Goal: Complete application form: Complete application form

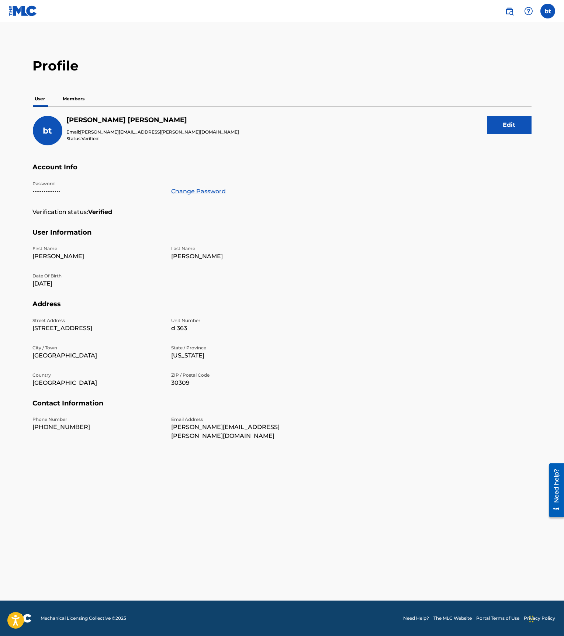
click at [74, 96] on p "Members" at bounding box center [74, 99] width 26 height 16
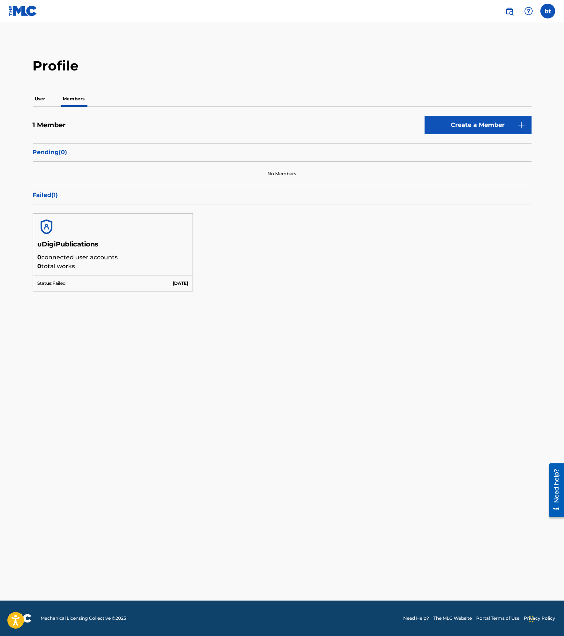
click at [519, 130] on img at bounding box center [521, 125] width 9 height 9
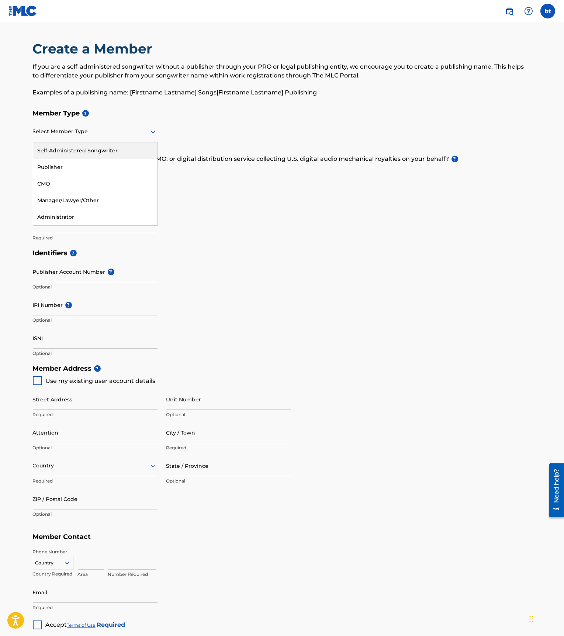
click at [154, 128] on icon at bounding box center [153, 131] width 9 height 9
click at [135, 162] on div "Publisher" at bounding box center [95, 167] width 124 height 17
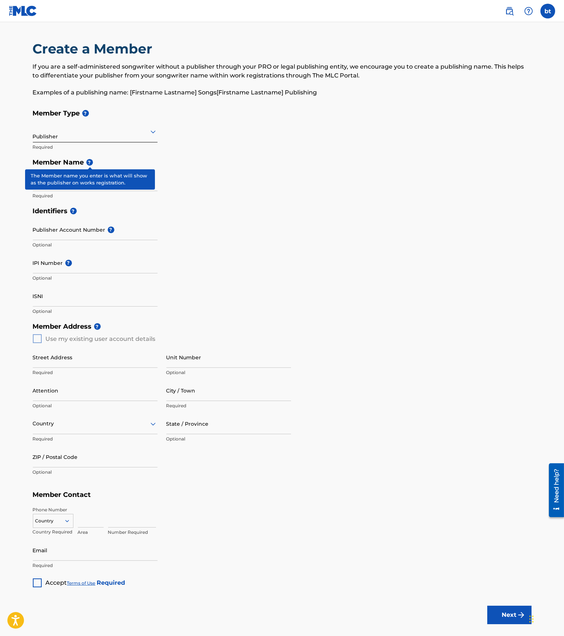
click at [86, 164] on span "?" at bounding box center [88, 162] width 9 height 7
click at [90, 163] on span "?" at bounding box center [89, 162] width 7 height 7
click at [92, 162] on span "?" at bounding box center [89, 162] width 7 height 7
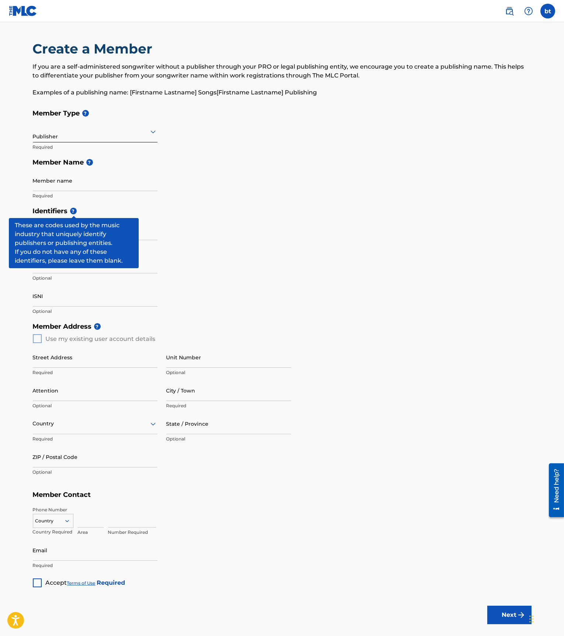
click at [76, 209] on span "?" at bounding box center [73, 211] width 7 height 7
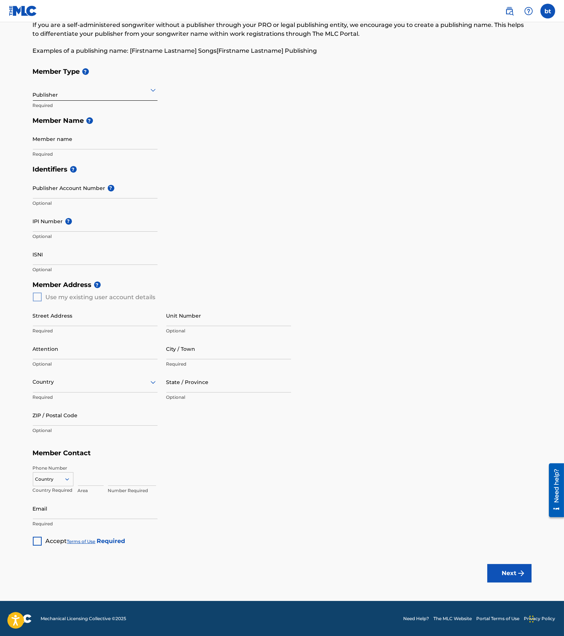
click at [36, 299] on div "Member Address ? Use my existing user account details Street Address Required U…" at bounding box center [282, 361] width 499 height 169
click at [67, 147] on input "Member name" at bounding box center [95, 138] width 125 height 21
type input "Mr, T"
click at [116, 226] on input "IPI Number ?" at bounding box center [95, 221] width 125 height 21
paste input "01237356845"
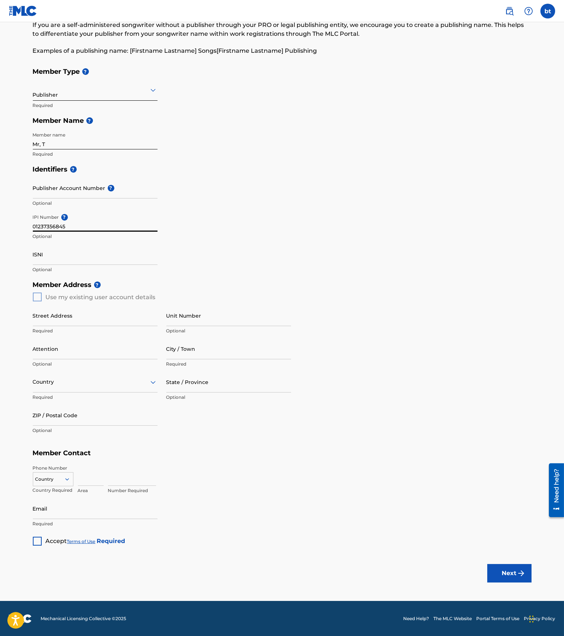
type input "01237356845"
click at [36, 300] on div "Member Address ? Use my existing user account details Street Address Required U…" at bounding box center [282, 361] width 499 height 169
click at [39, 296] on div "Member Address ? Use my existing user account details Street Address Required U…" at bounding box center [282, 361] width 499 height 169
click at [38, 298] on div "Member Address ? Use my existing user account details Street Address Required U…" at bounding box center [282, 361] width 499 height 169
click at [63, 323] on input "Street Address" at bounding box center [95, 315] width 125 height 21
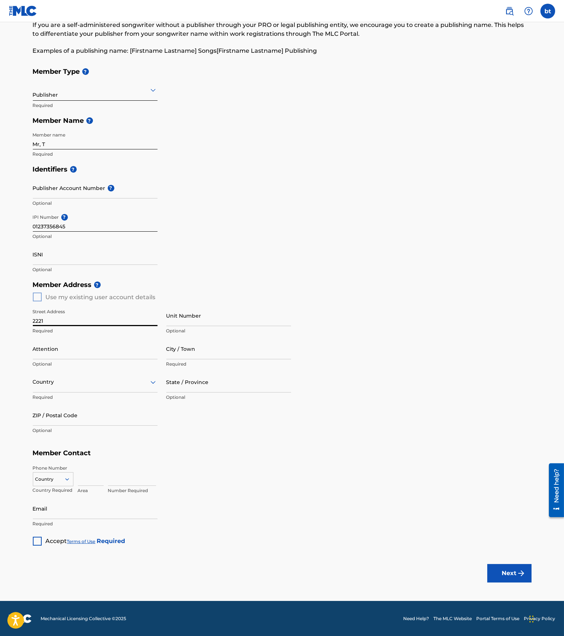
type input "[STREET_ADDRESS]"
type input "d 363"
type input "[GEOGRAPHIC_DATA]"
type input "US"
type input "GA"
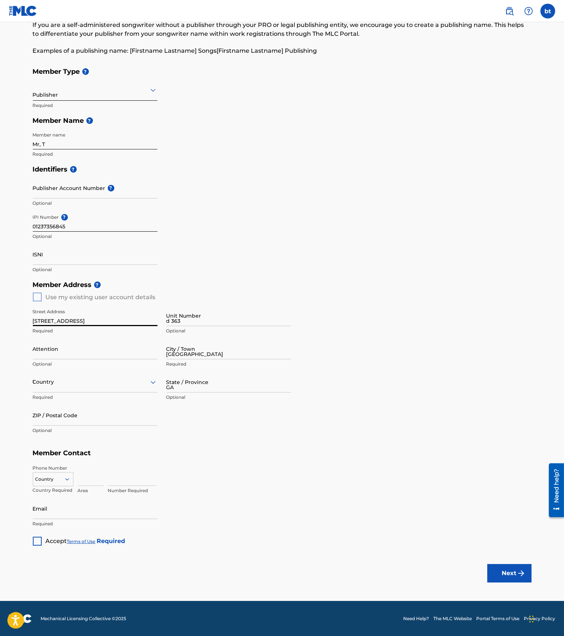
type input "30309-1148"
type input "770"
type input "800"
type input "7950"
type input "US"
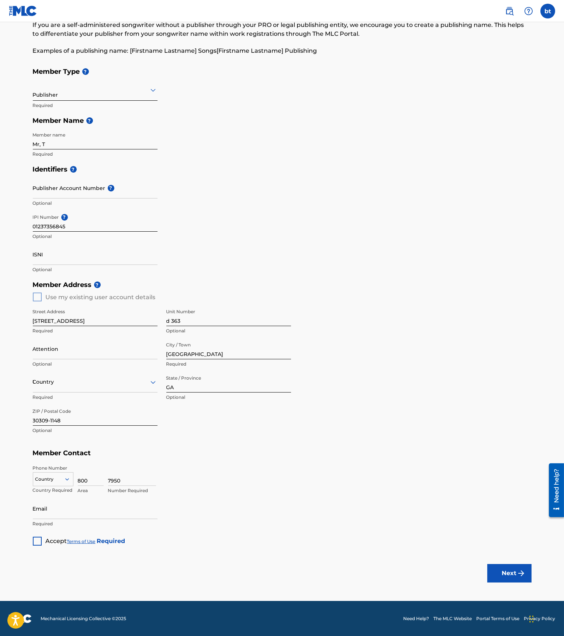
type input "770"
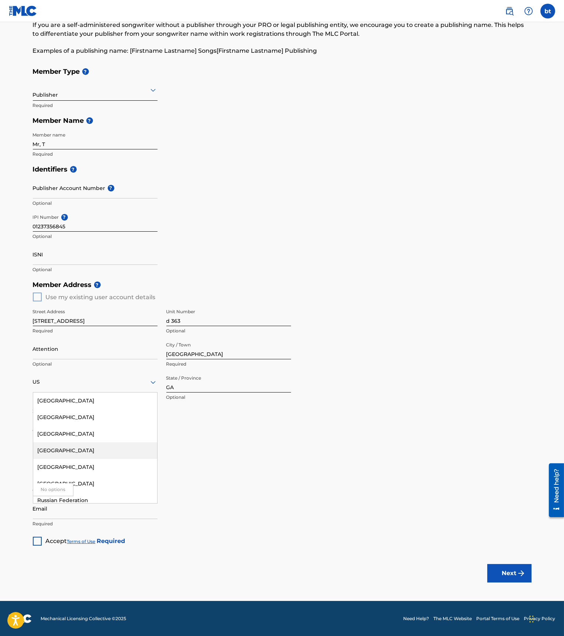
scroll to position [6, 0]
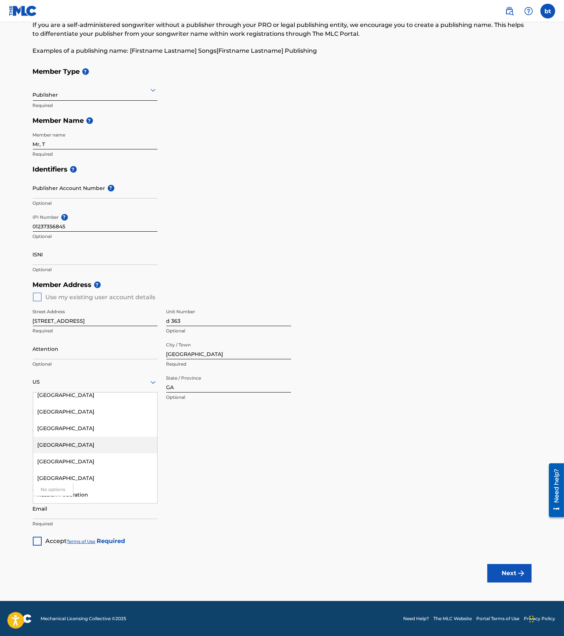
type input "[STREET_ADDRESS]"
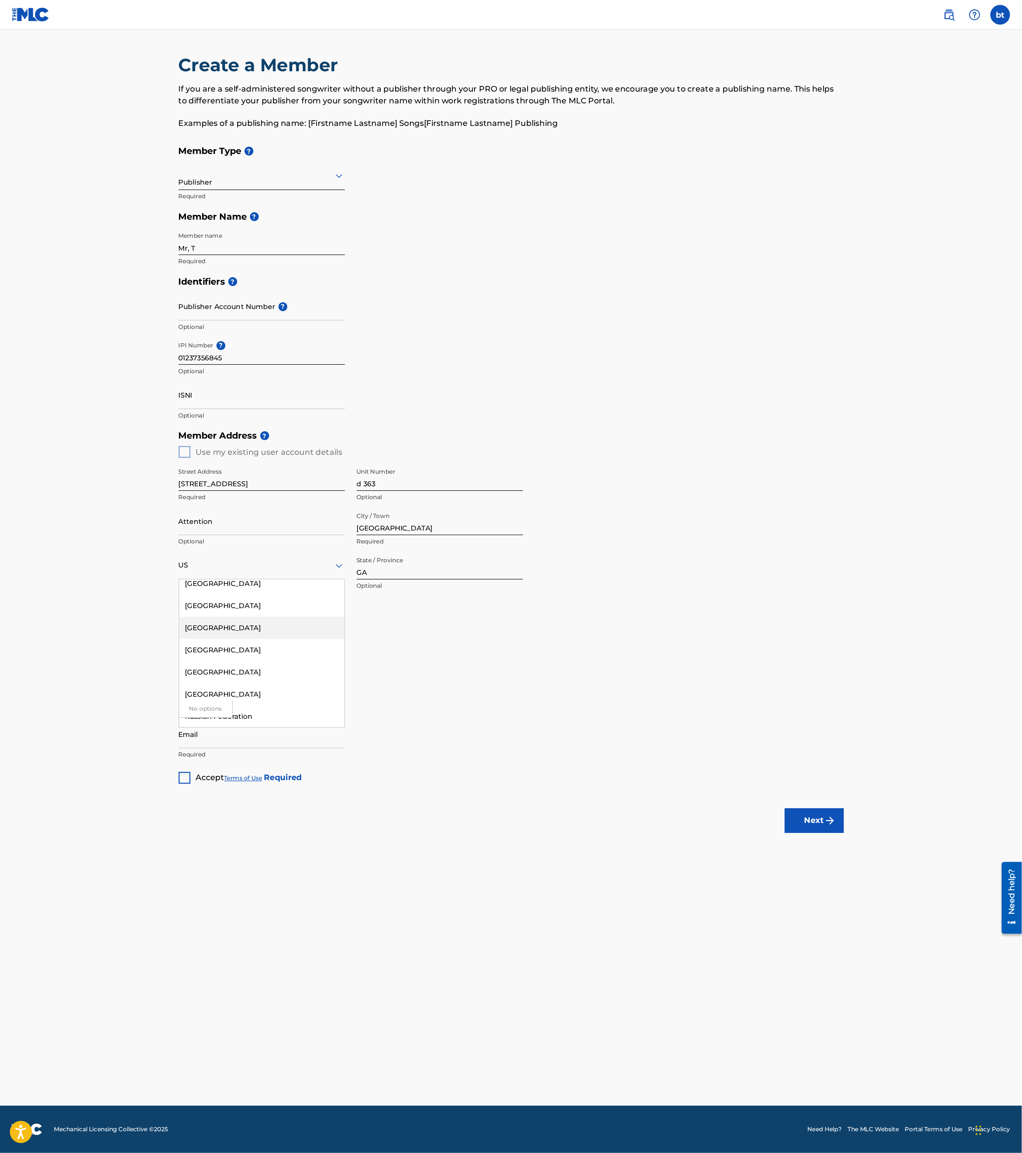
scroll to position [5, 0]
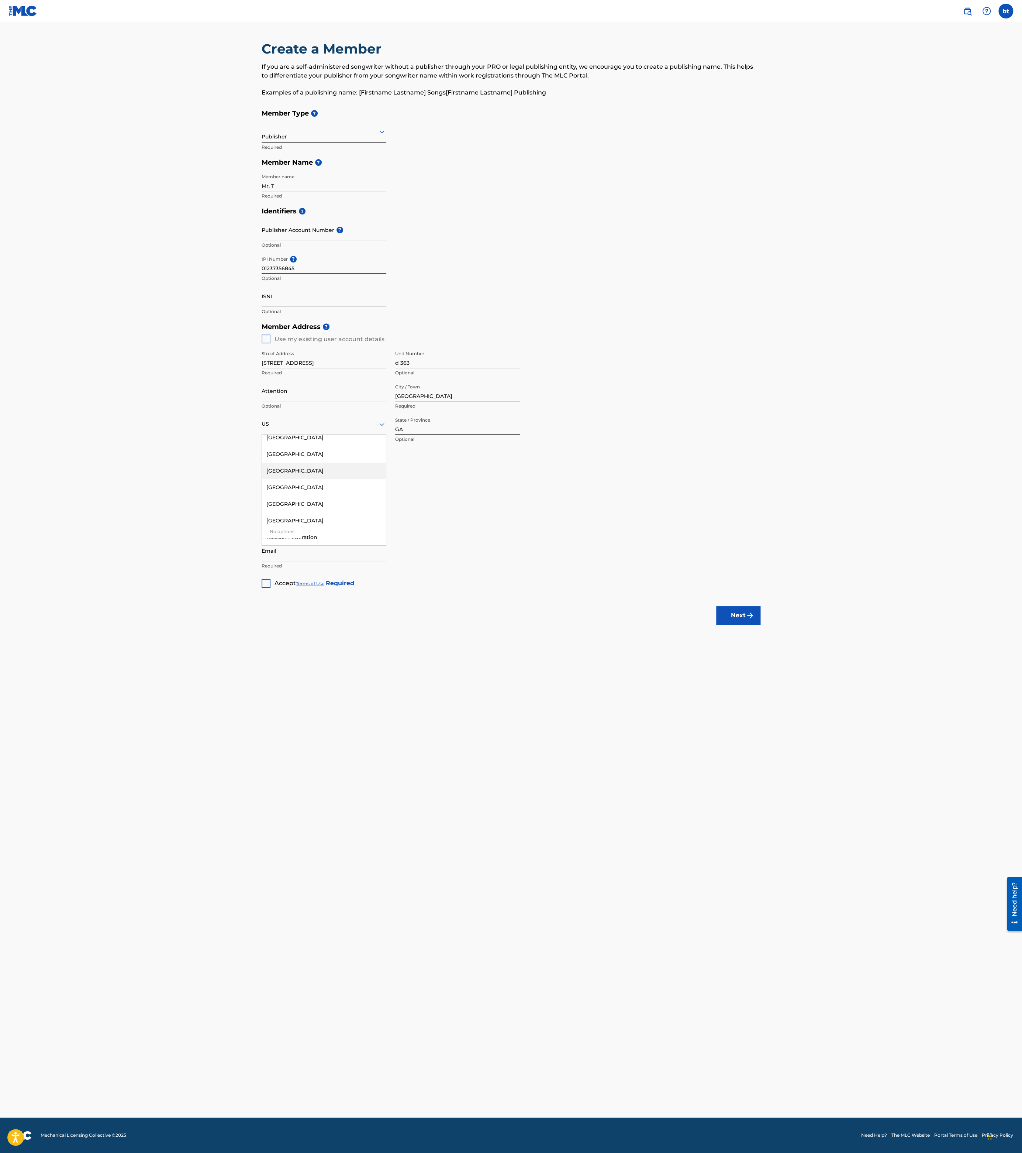
type input "US="
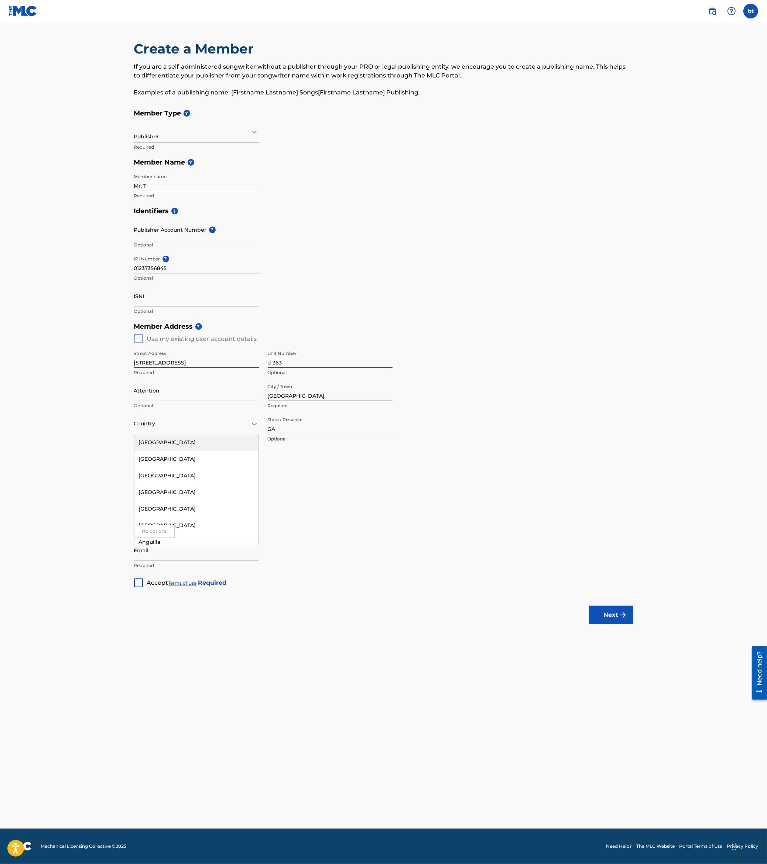
click at [233, 446] on div "[GEOGRAPHIC_DATA]" at bounding box center [196, 442] width 124 height 17
click at [364, 427] on div "State / Province" at bounding box center [330, 423] width 125 height 21
type input "g"
click at [217, 558] on input "Email" at bounding box center [196, 550] width 125 height 21
drag, startPoint x: 164, startPoint y: 550, endPoint x: 166, endPoint y: 574, distance: 24.8
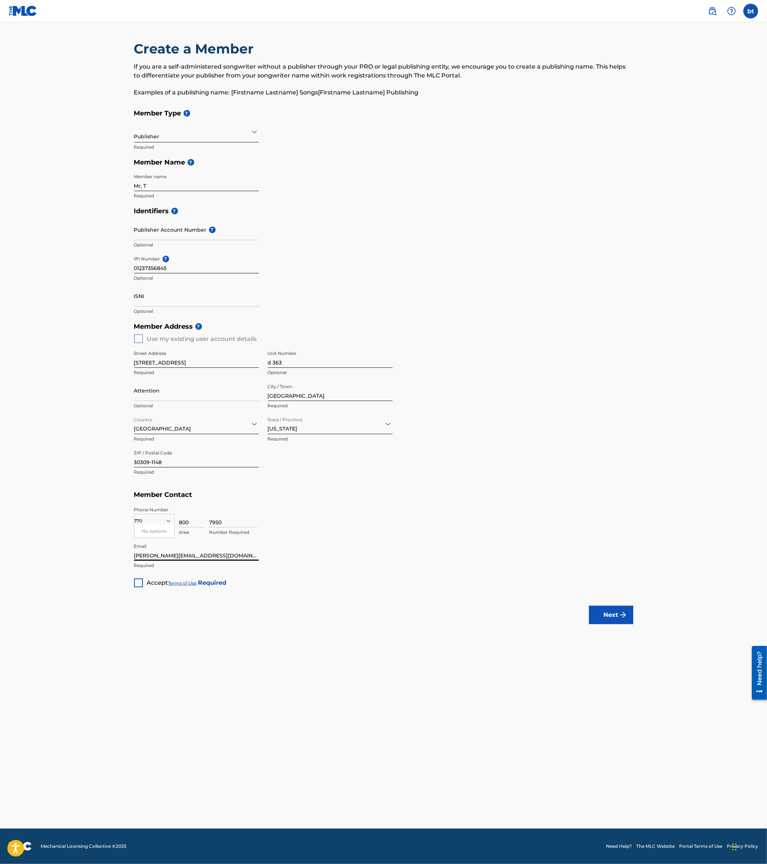
click at [164, 551] on input "[PERSON_NAME][EMAIL_ADDRESS][DOMAIN_NAME]" at bounding box center [196, 550] width 125 height 21
type input "[PERSON_NAME][EMAIL_ADDRESS][PERSON_NAME][DOMAIN_NAME]"
drag, startPoint x: 140, startPoint y: 586, endPoint x: 135, endPoint y: 579, distance: 9.2
click at [139, 585] on div at bounding box center [138, 583] width 9 height 9
click at [564, 620] on button "Next" at bounding box center [611, 615] width 44 height 18
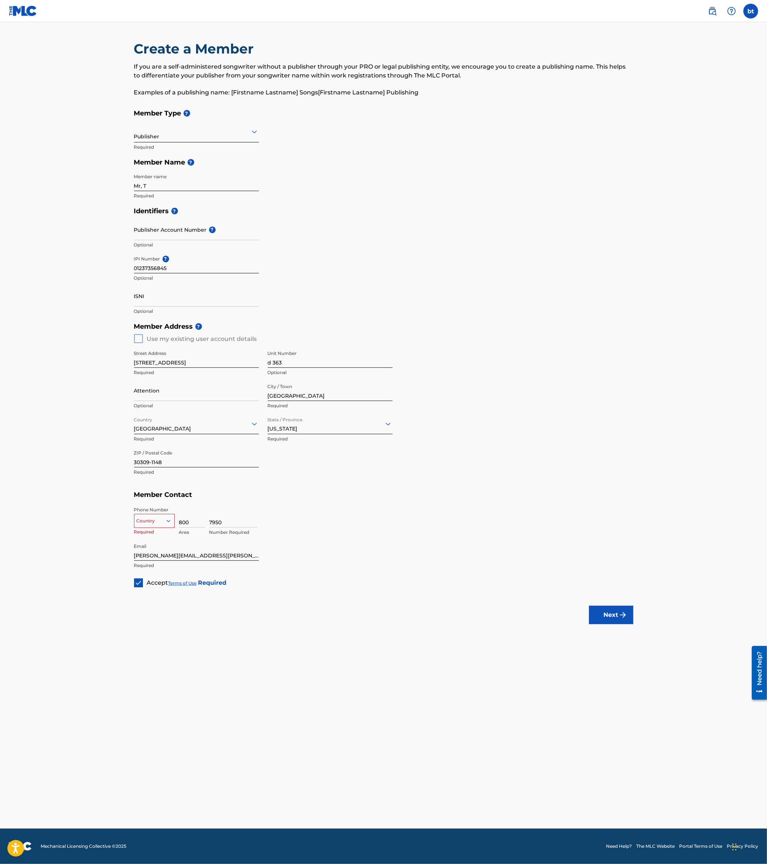
click at [142, 519] on div at bounding box center [154, 521] width 40 height 8
click at [160, 532] on div "US, [GEOGRAPHIC_DATA] +1" at bounding box center [154, 539] width 40 height 29
click at [171, 522] on div at bounding box center [167, 521] width 16 height 9
click at [171, 523] on div at bounding box center [167, 521] width 16 height 9
click at [193, 522] on input "800" at bounding box center [192, 517] width 26 height 21
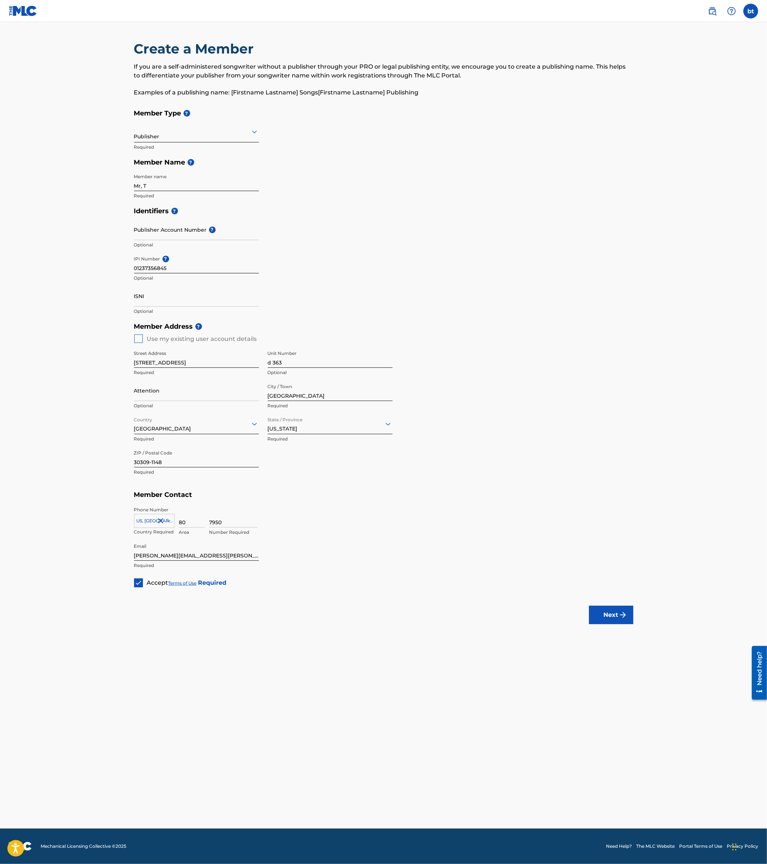
type input "8"
type input "770"
type input "8007950"
click at [564, 615] on img "submit" at bounding box center [622, 615] width 9 height 9
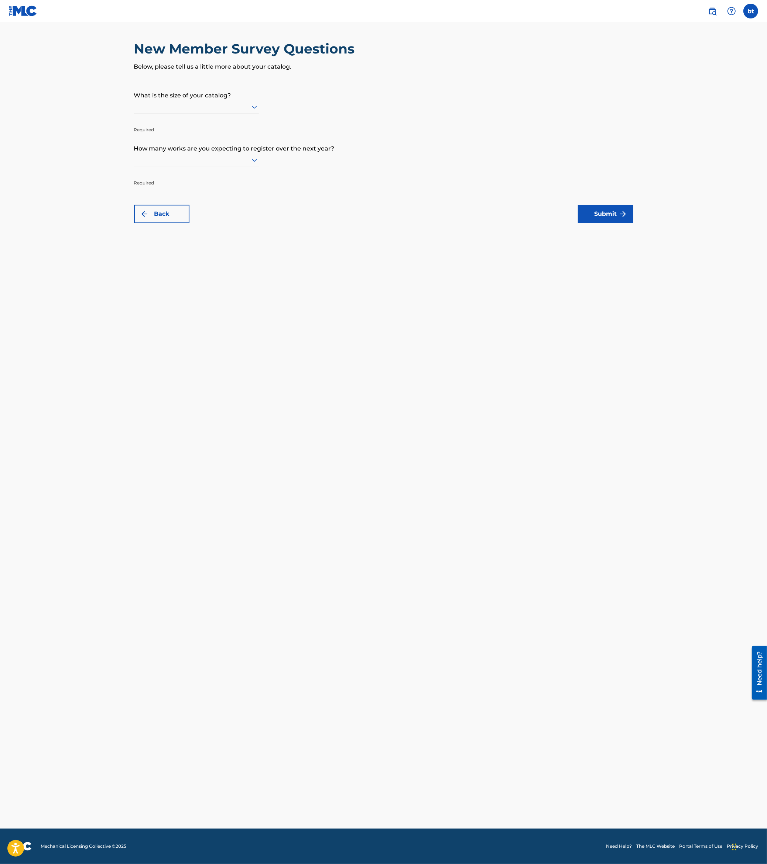
click at [227, 97] on p "What is the size of your catalog?" at bounding box center [383, 90] width 499 height 20
click at [247, 104] on div at bounding box center [196, 106] width 125 height 9
click at [255, 111] on icon at bounding box center [254, 107] width 9 height 9
click at [226, 140] on div "101 to 300" at bounding box center [196, 139] width 124 height 17
click at [204, 159] on div at bounding box center [196, 159] width 125 height 9
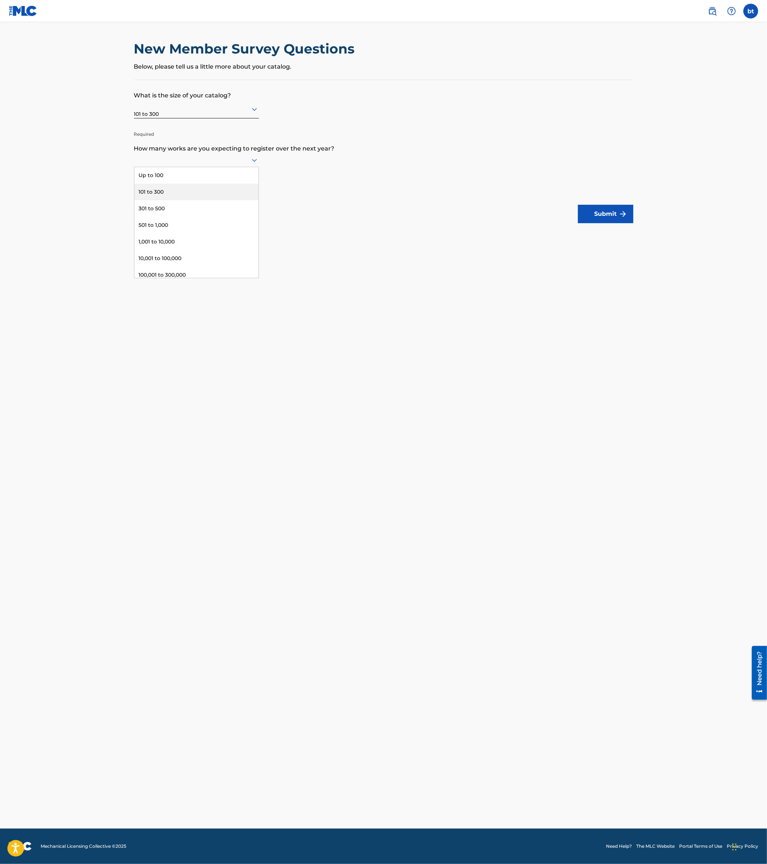
click at [205, 195] on div "101 to 300" at bounding box center [196, 192] width 124 height 17
click at [564, 219] on button "Submit" at bounding box center [605, 214] width 55 height 18
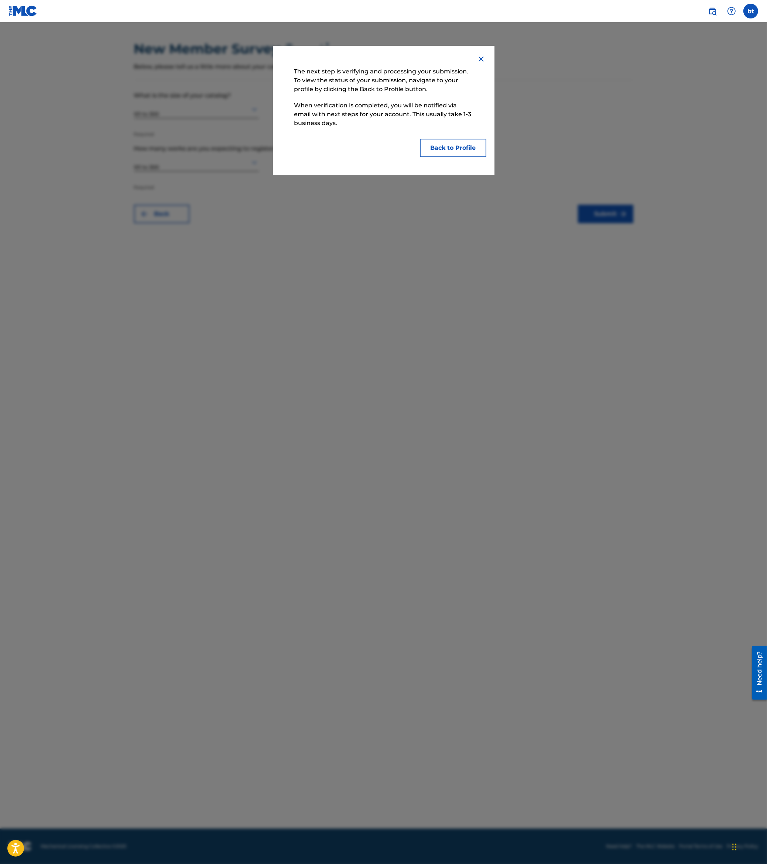
click at [442, 147] on button "Back to Profile" at bounding box center [453, 148] width 66 height 18
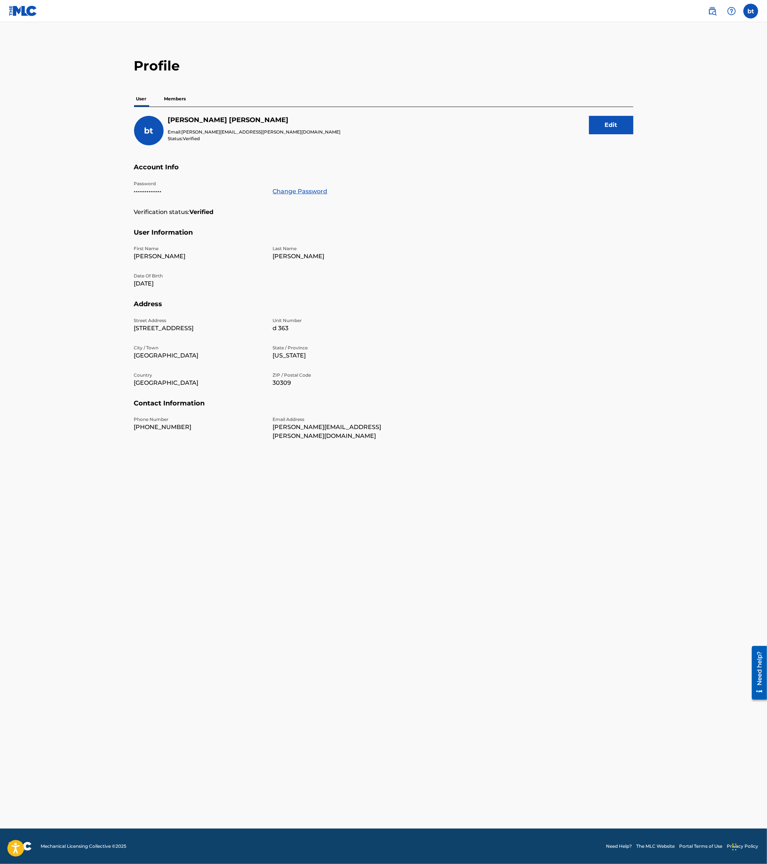
click at [180, 97] on p "Members" at bounding box center [175, 99] width 26 height 16
